Goal: Navigation & Orientation: Find specific page/section

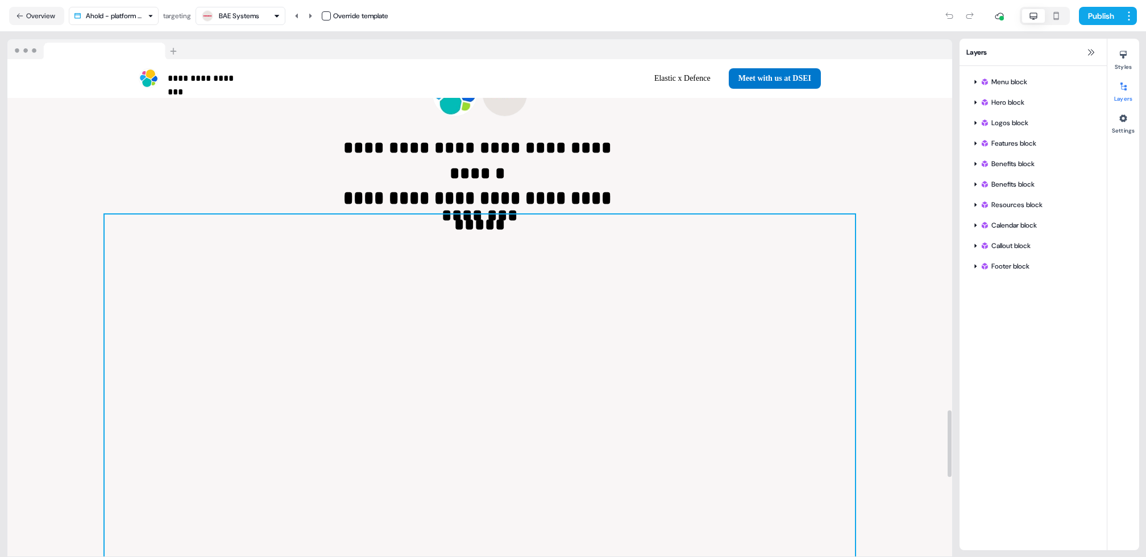
scroll to position [2619, 0]
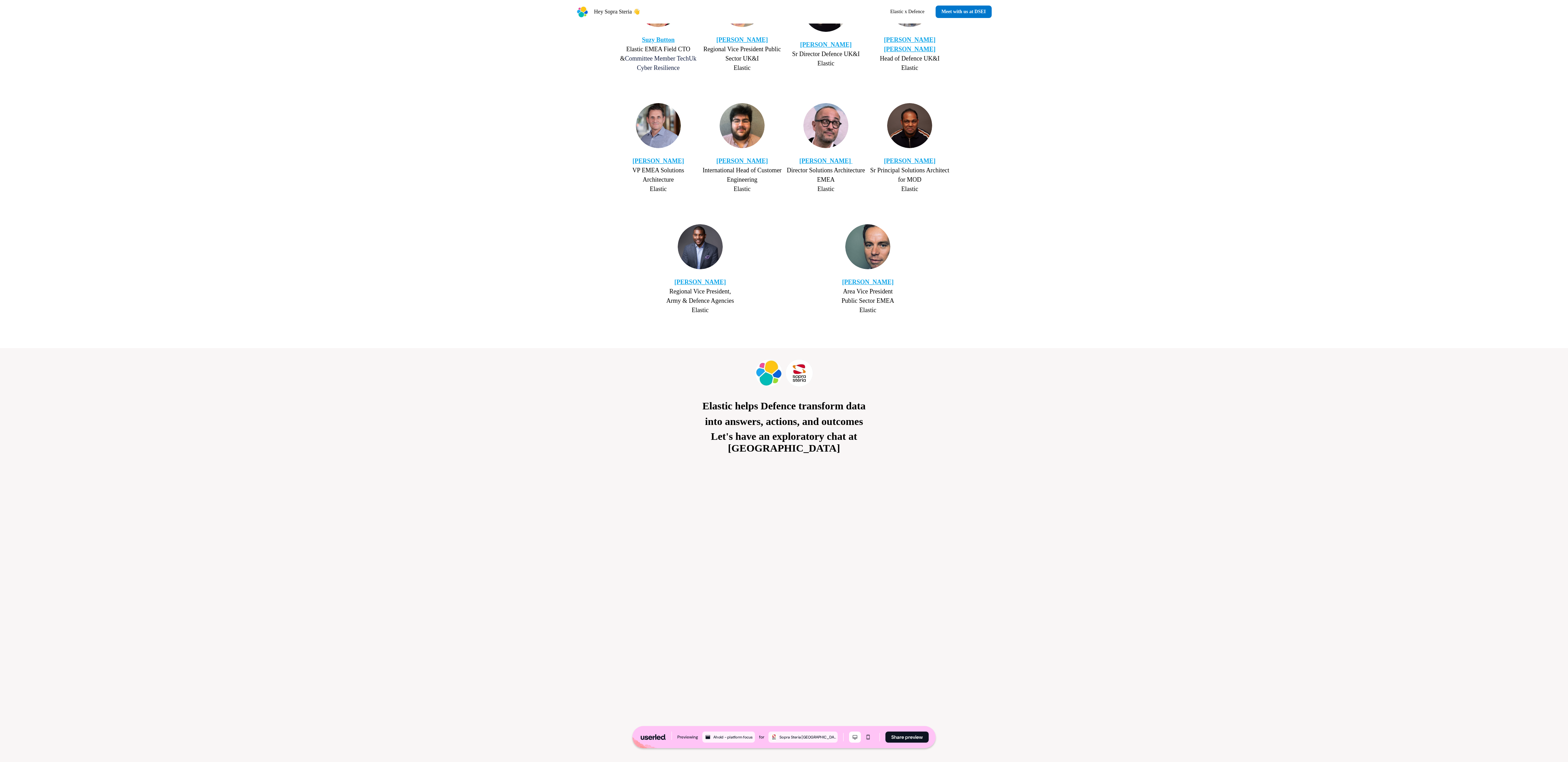
scroll to position [1244, 0]
click at [782, 381] on p "Elastic helps Defence transform data into answers, actions, and outcomes" at bounding box center [783, 416] width 228 height 31
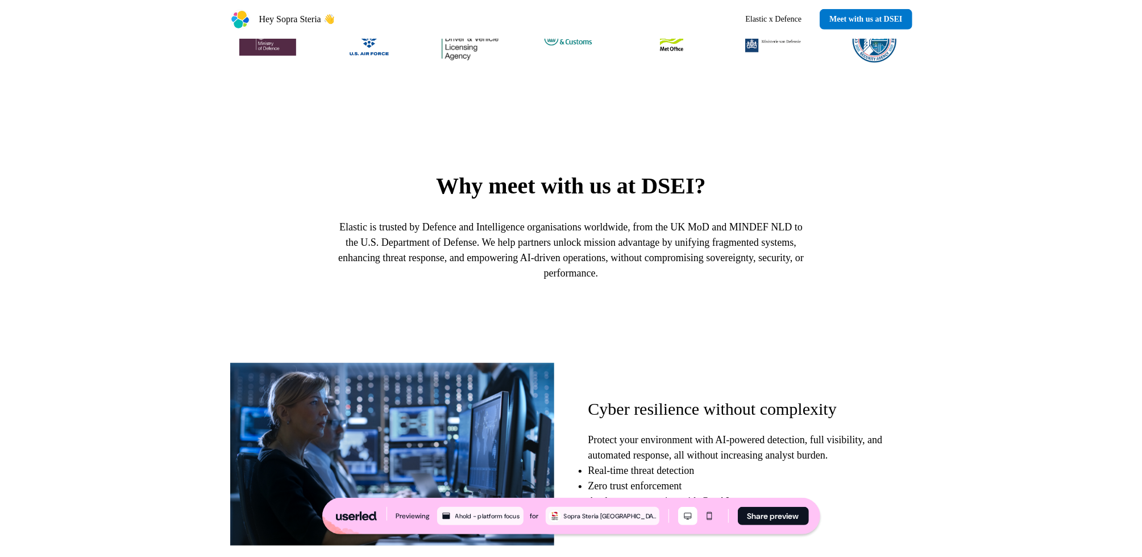
scroll to position [649, 0]
